Goal: Information Seeking & Learning: Learn about a topic

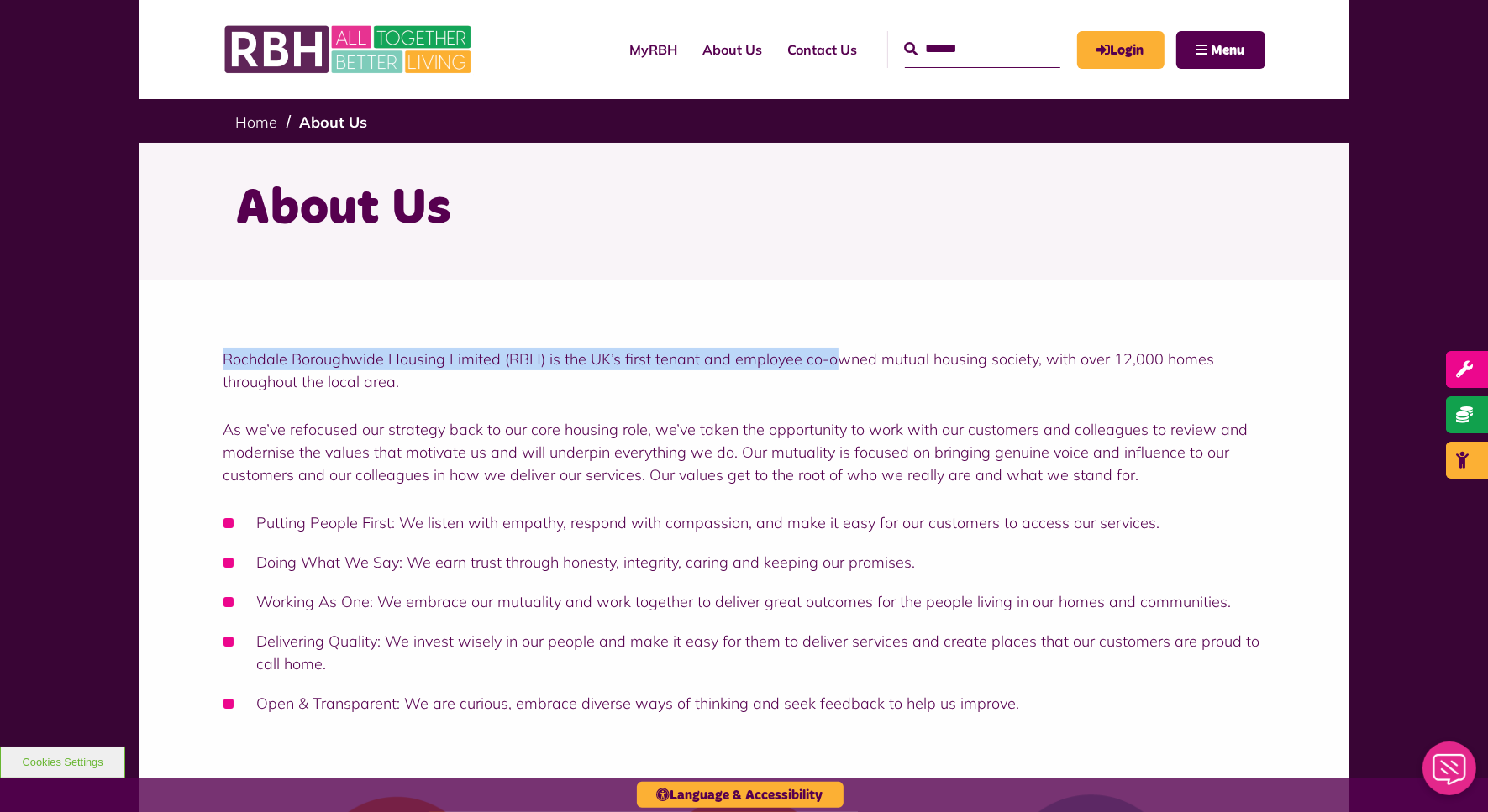
drag, startPoint x: 211, startPoint y: 361, endPoint x: 838, endPoint y: 368, distance: 627.0
click at [838, 368] on div "Rochdale Boroughwide Housing Limited (RBH) is the UK’s first tenant and employe…" at bounding box center [745, 526] width 1210 height 493
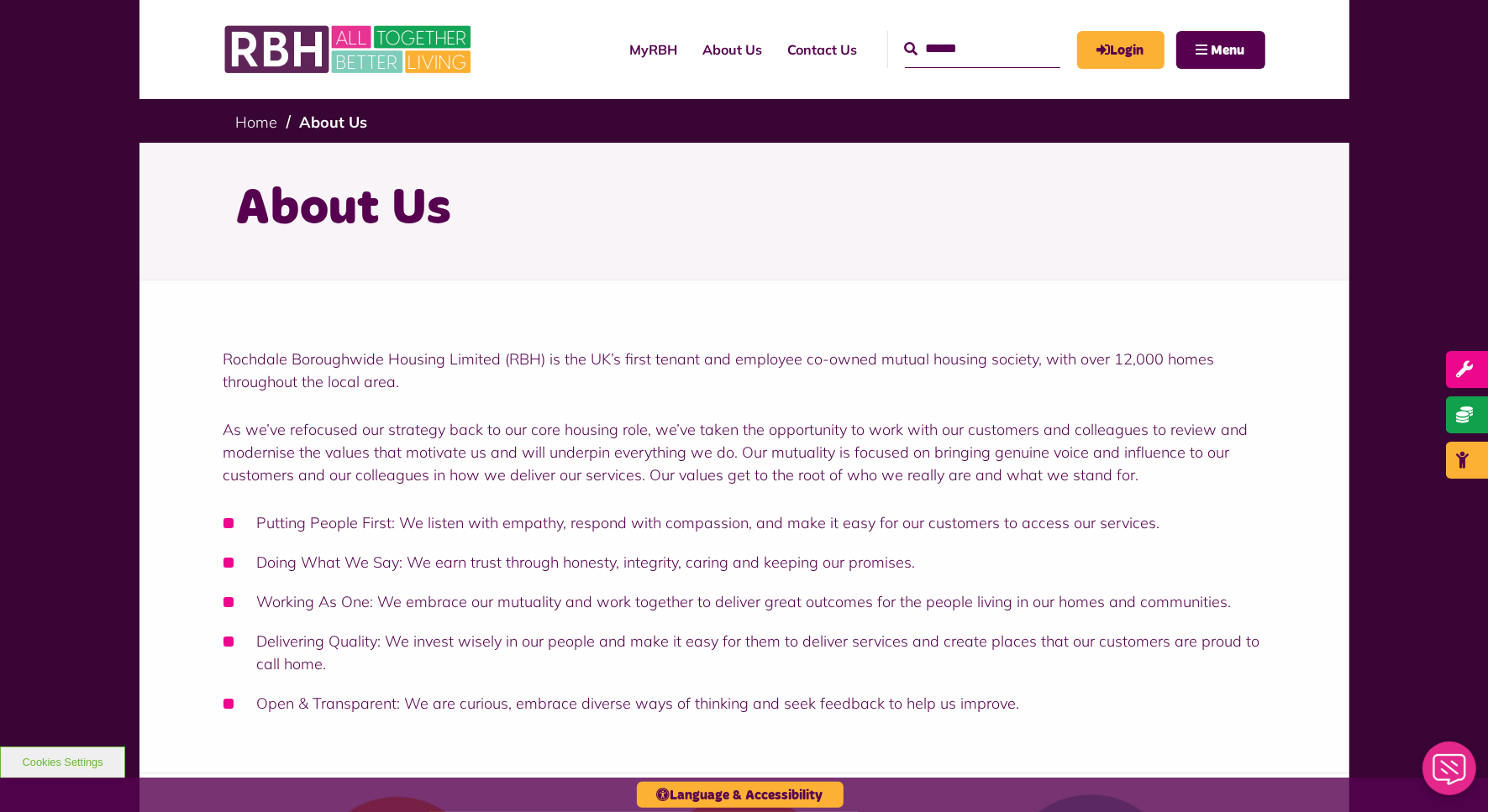
drag, startPoint x: 838, startPoint y: 368, endPoint x: 702, endPoint y: 398, distance: 139.3
click at [702, 398] on div "Rochdale Boroughwide Housing Limited (RBH) is the UK’s first tenant and employe…" at bounding box center [744, 532] width 1041 height 367
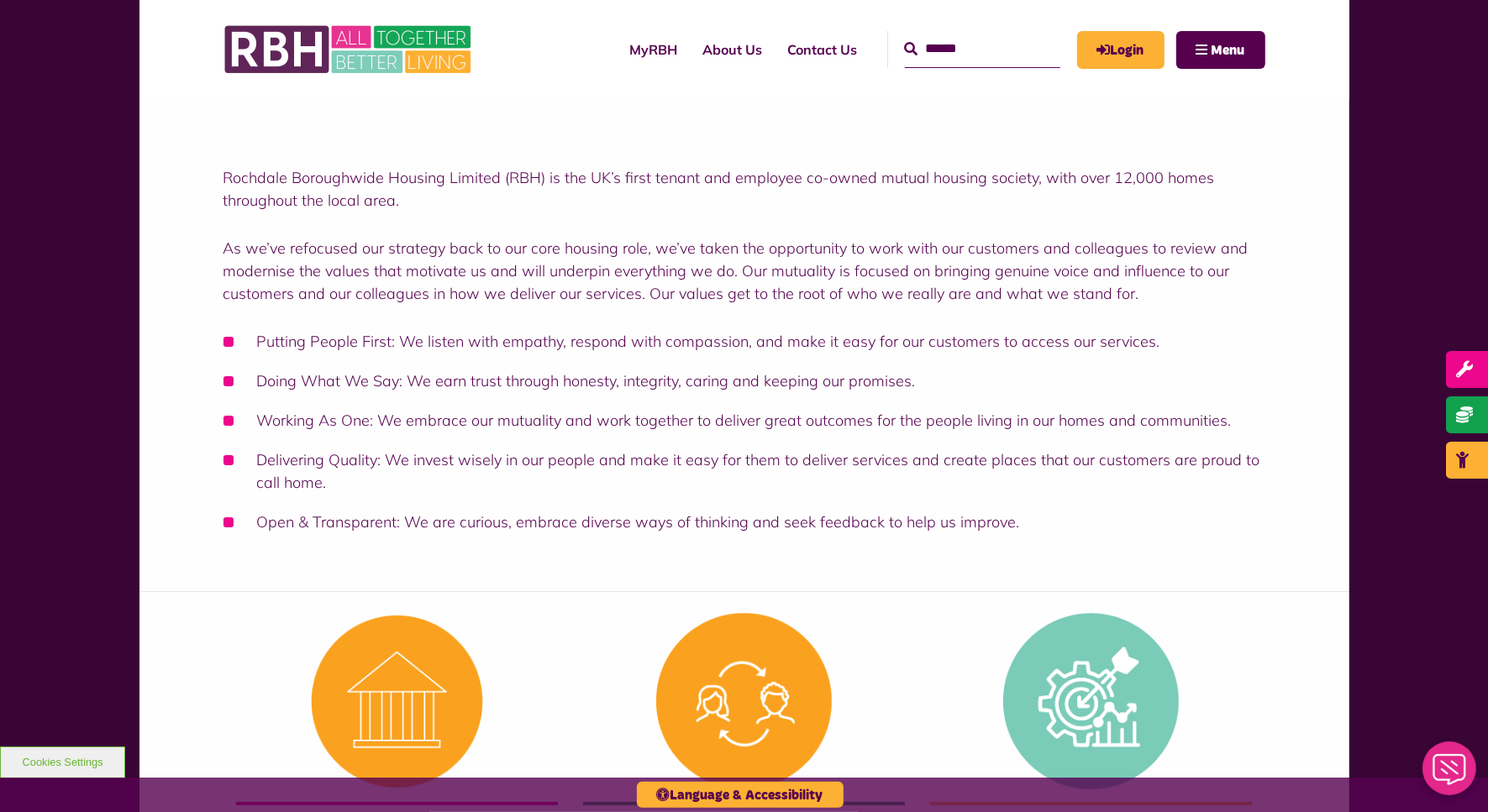
scroll to position [210, 0]
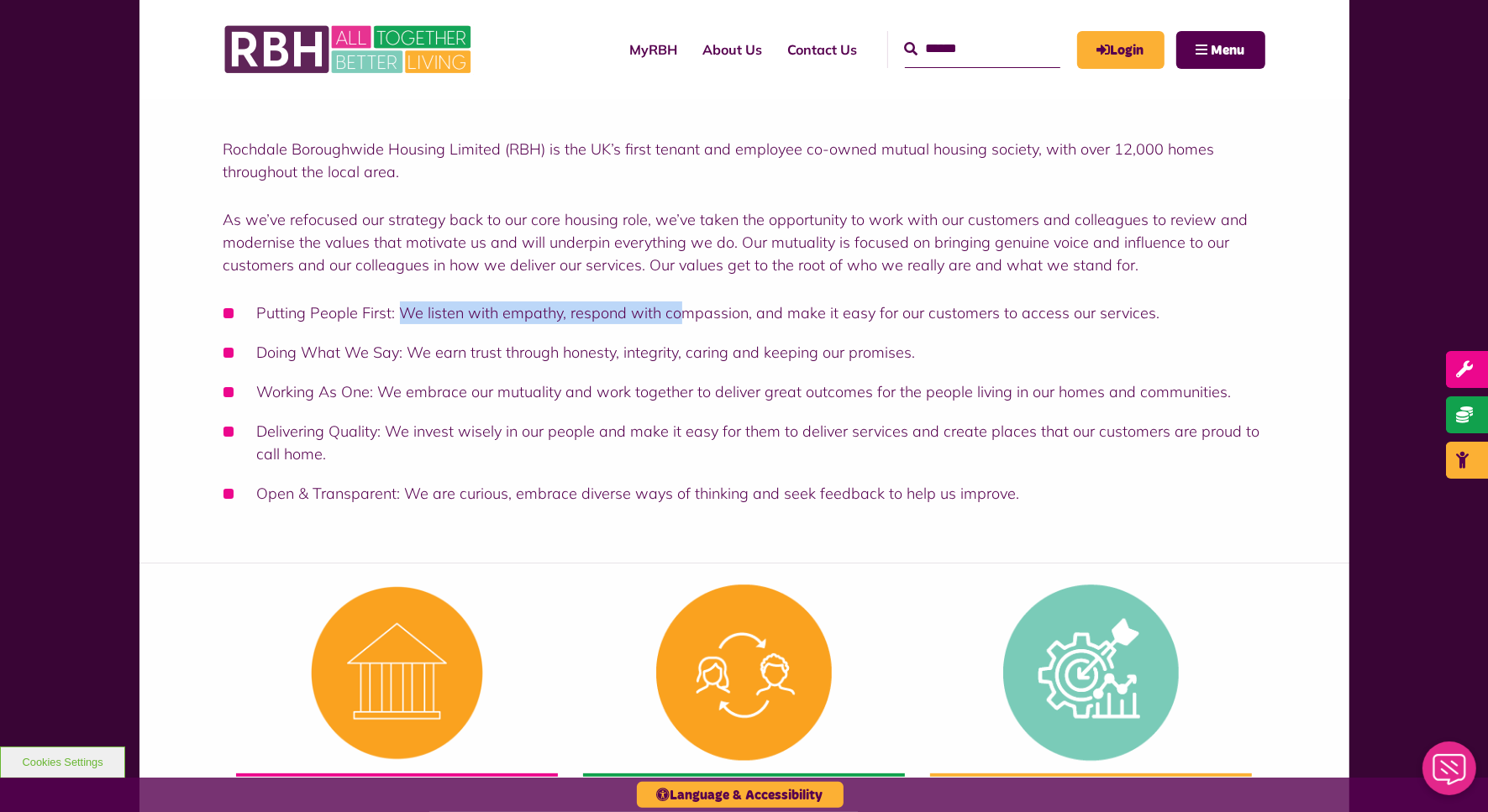
drag, startPoint x: 396, startPoint y: 312, endPoint x: 681, endPoint y: 318, distance: 285.1
click at [681, 318] on li "Putting People First: We listen with empathy, respond with compassion, and make…" at bounding box center [744, 313] width 1041 height 23
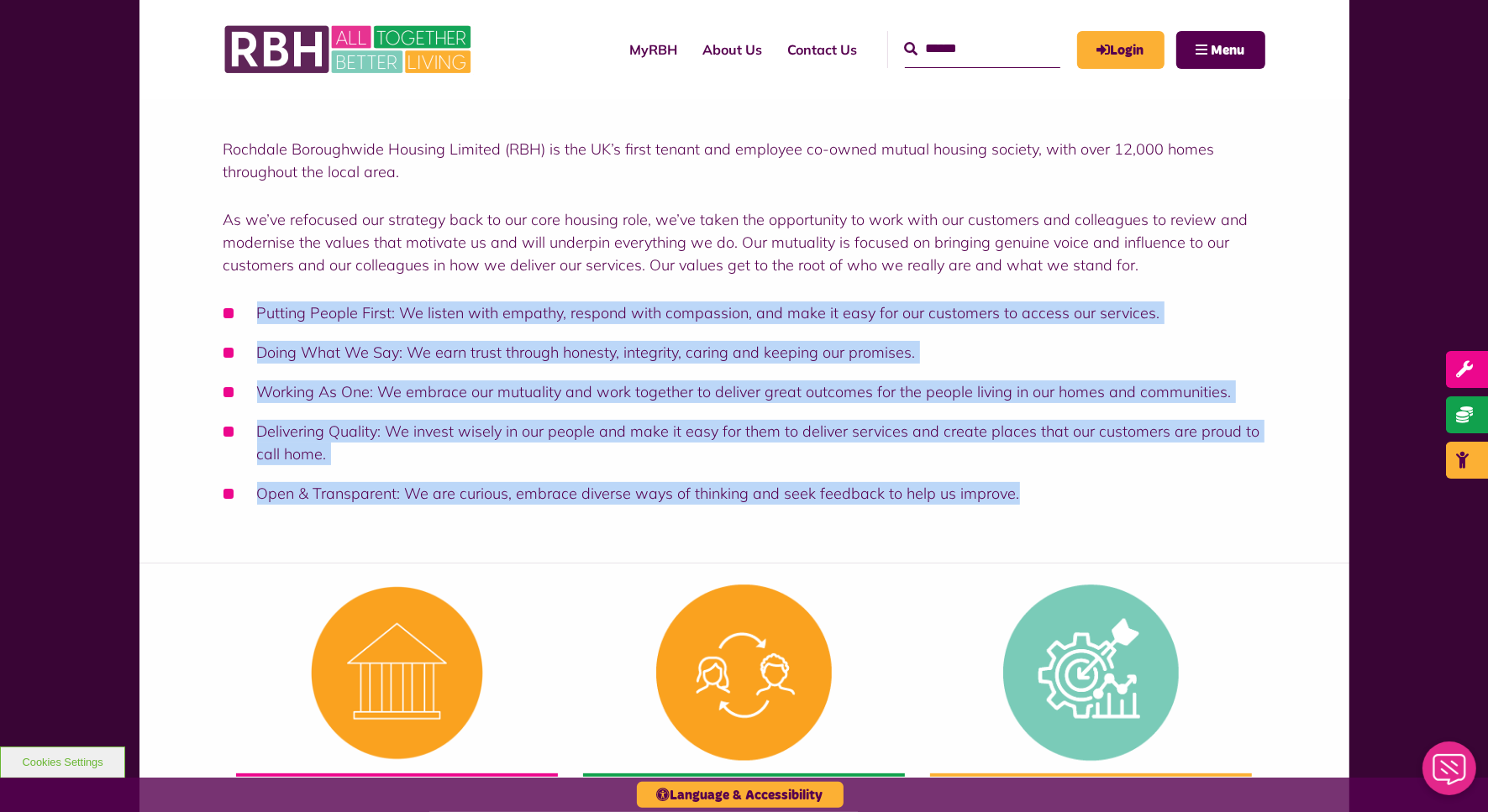
drag, startPoint x: 1027, startPoint y: 495, endPoint x: 96, endPoint y: 293, distance: 952.7
drag, startPoint x: 96, startPoint y: 293, endPoint x: 284, endPoint y: 312, distance: 189.0
copy ul "Putting People First: We listen with empathy, respond with compassion, and make…"
click at [549, 547] on div "Rochdale Boroughwide Housing Limited (RBH) is the UK’s first tenant and employe…" at bounding box center [745, 317] width 1210 height 493
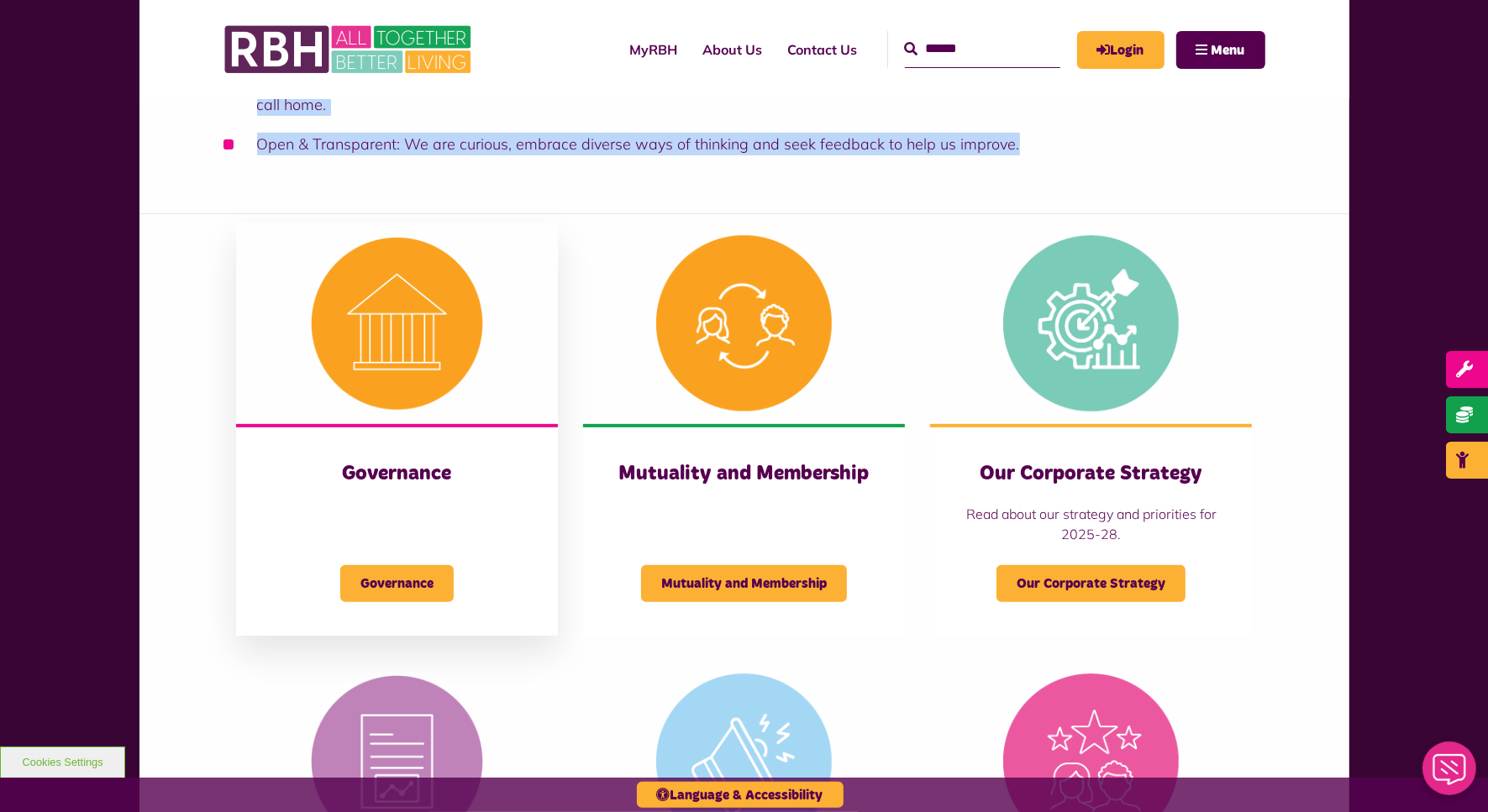
scroll to position [557, 0]
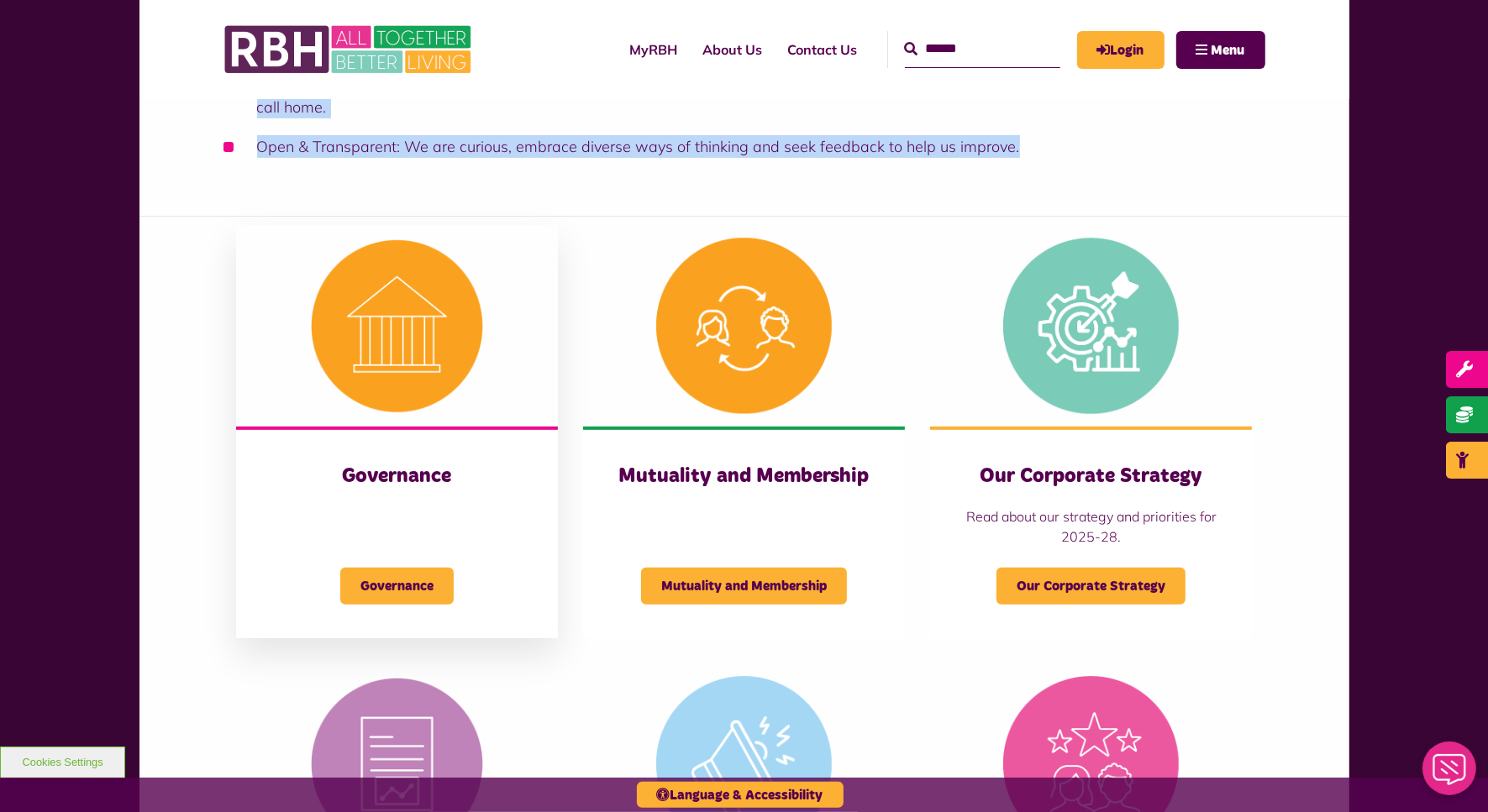
click at [361, 477] on h3 "Governance" at bounding box center [397, 476] width 254 height 26
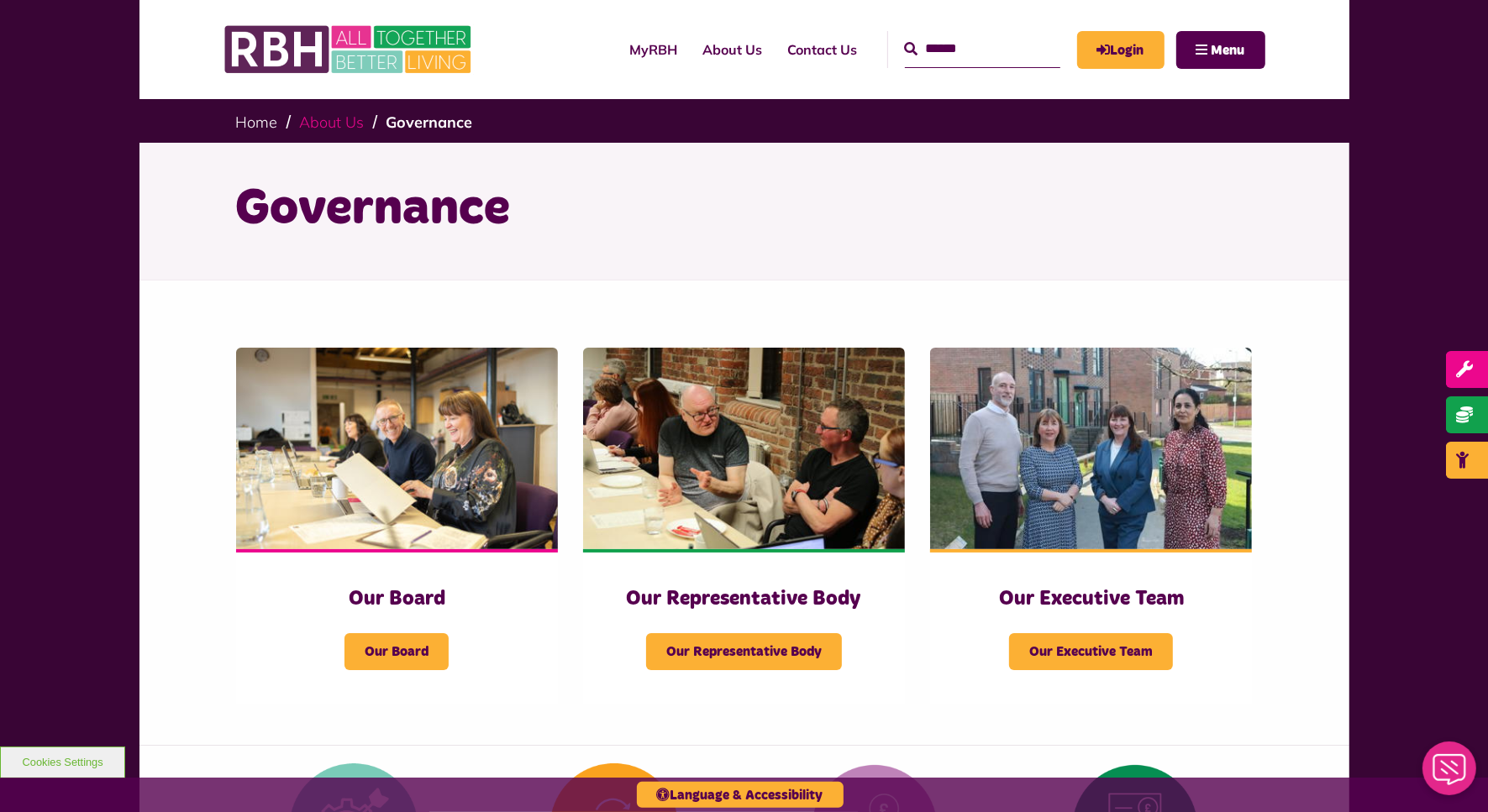
click at [351, 122] on link "About Us" at bounding box center [332, 122] width 65 height 19
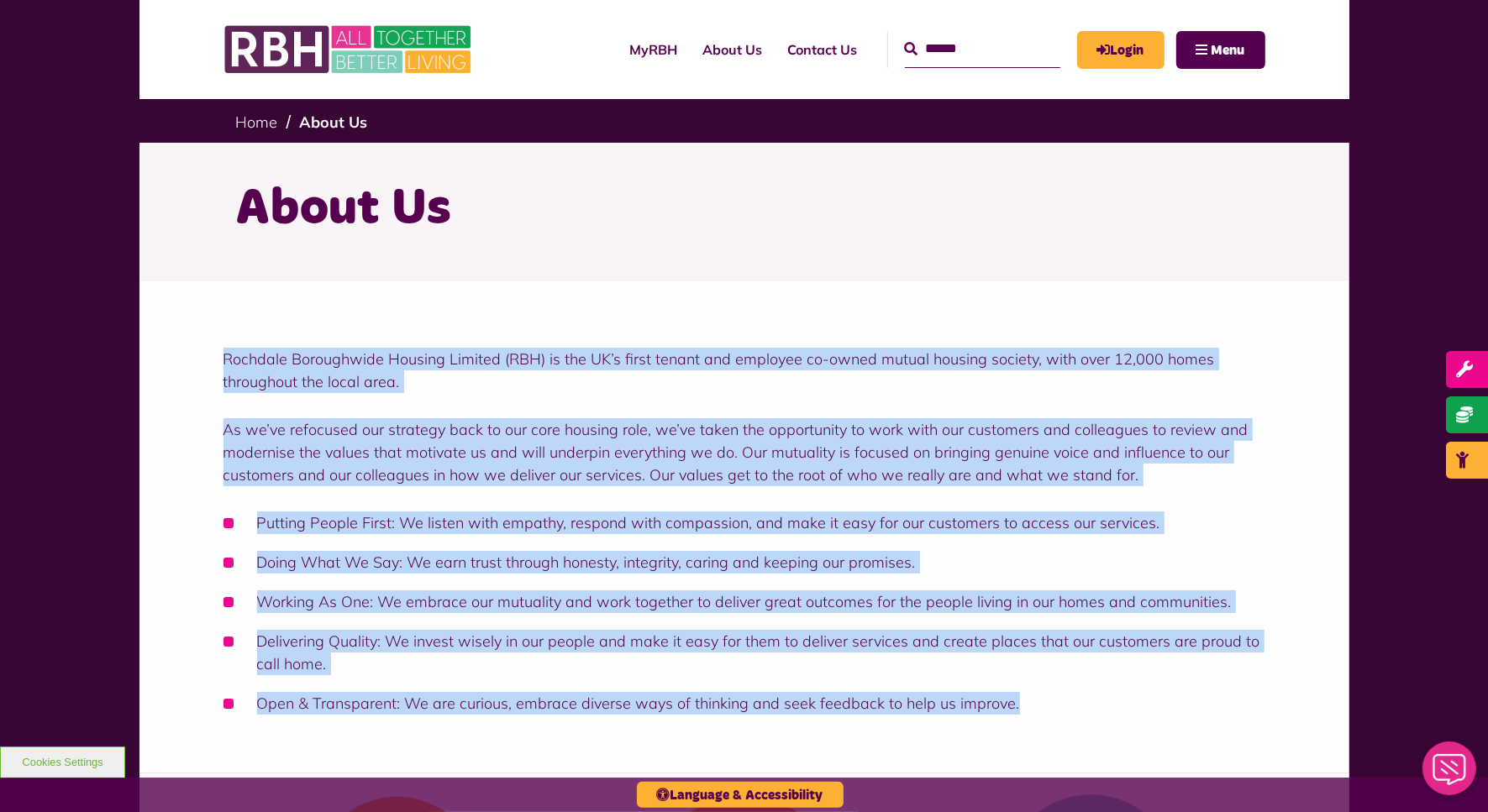
drag, startPoint x: 222, startPoint y: 350, endPoint x: 1269, endPoint y: 714, distance: 1108.5
click at [1269, 714] on div "Rochdale Boroughwide Housing Limited (RBH) is the UK’s first tenant and employe…" at bounding box center [745, 526] width 1210 height 493
copy div "Rochdale Boroughwide Housing Limited (RBH) is the UK’s first tenant and employe…"
click at [281, 584] on ul "Putting People First: We listen with empathy, respond with compassion, and make…" at bounding box center [744, 612] width 1041 height 203
click at [329, 530] on li "Putting People First: We listen with empathy, respond with compassion, and make…" at bounding box center [744, 522] width 1041 height 23
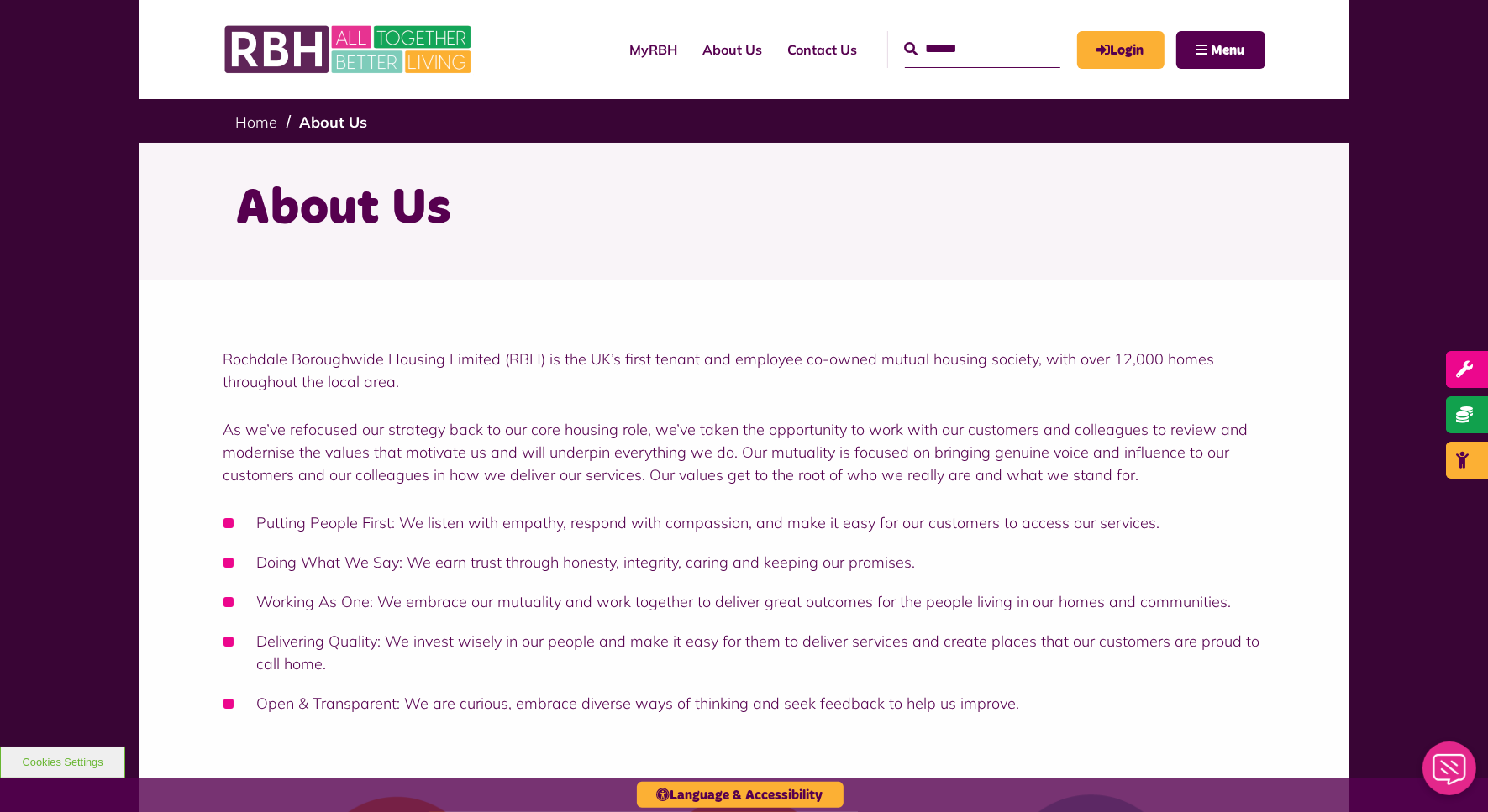
click at [296, 724] on div "Rochdale Boroughwide Housing Limited (RBH) is the UK’s first tenant and employe…" at bounding box center [744, 540] width 1041 height 384
click at [308, 641] on li "Delivering Quality: We invest wisely in our people and make it easy for them to…" at bounding box center [744, 653] width 1041 height 45
click at [324, 603] on li "Working As One: We embrace our mutuality and work together to deliver great out…" at bounding box center [744, 601] width 1041 height 23
